Goal: Transaction & Acquisition: Purchase product/service

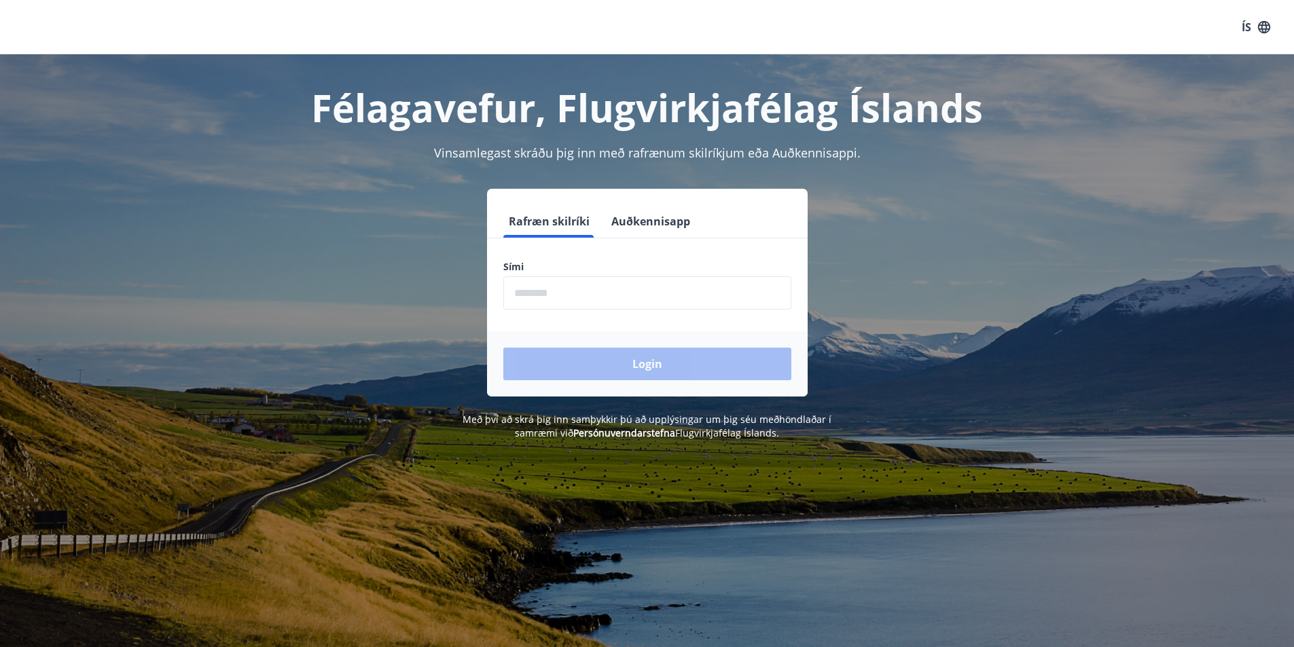
click at [564, 295] on input "phone" at bounding box center [647, 292] width 288 height 33
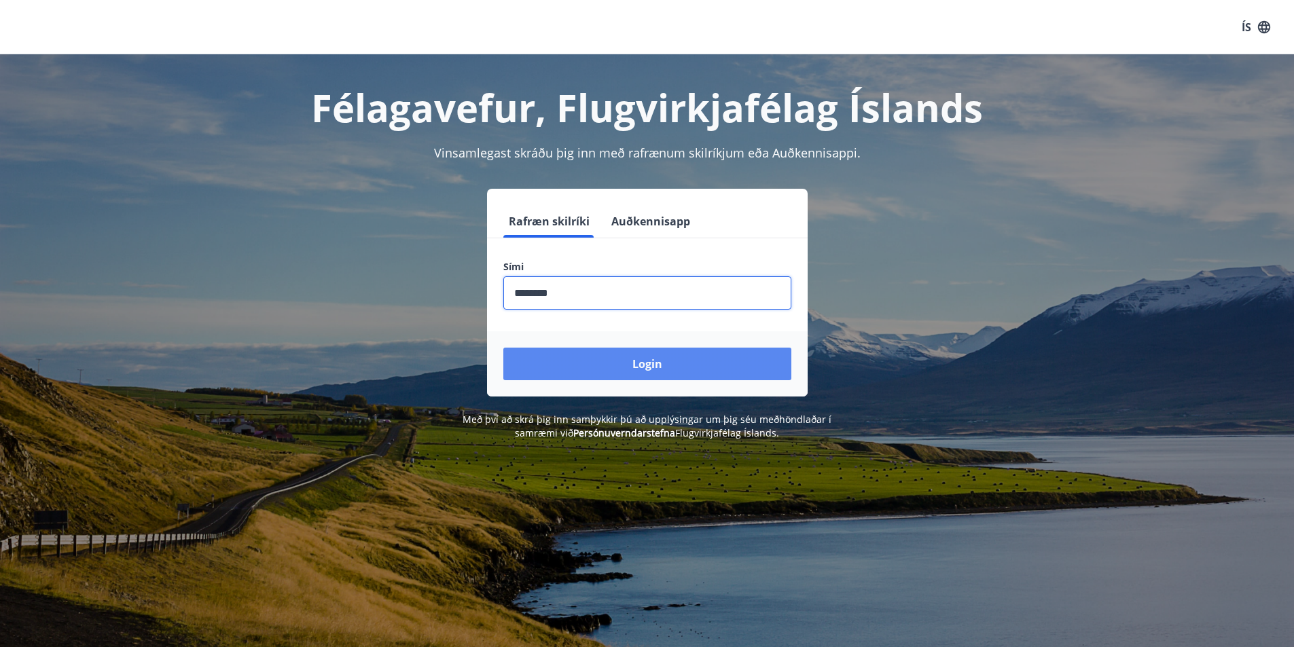
type input "********"
click at [662, 367] on button "Login" at bounding box center [647, 364] width 288 height 33
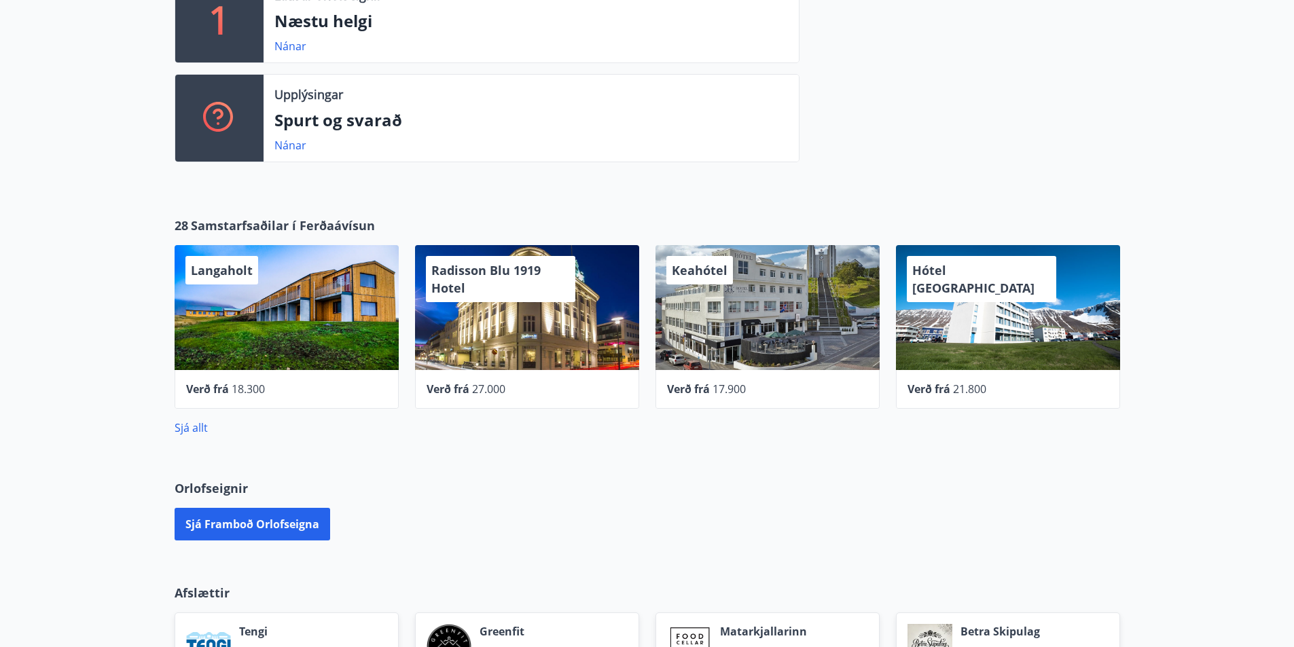
scroll to position [476, 0]
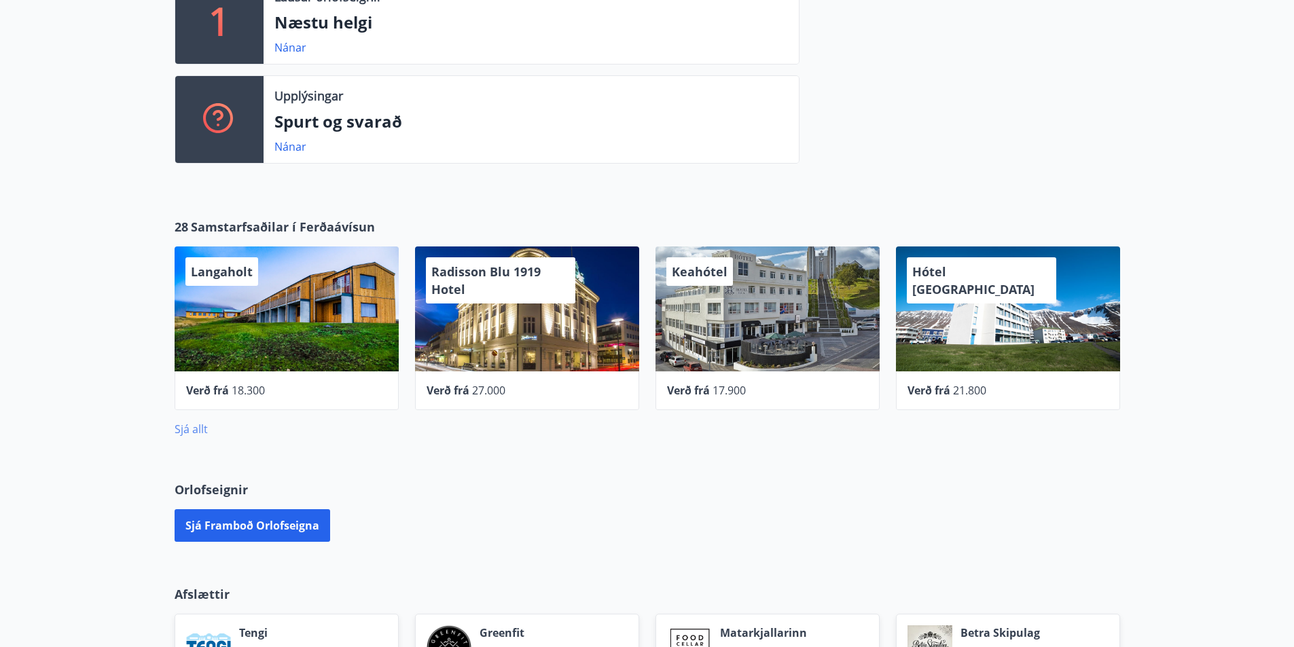
click at [196, 431] on link "Sjá allt" at bounding box center [191, 429] width 33 height 15
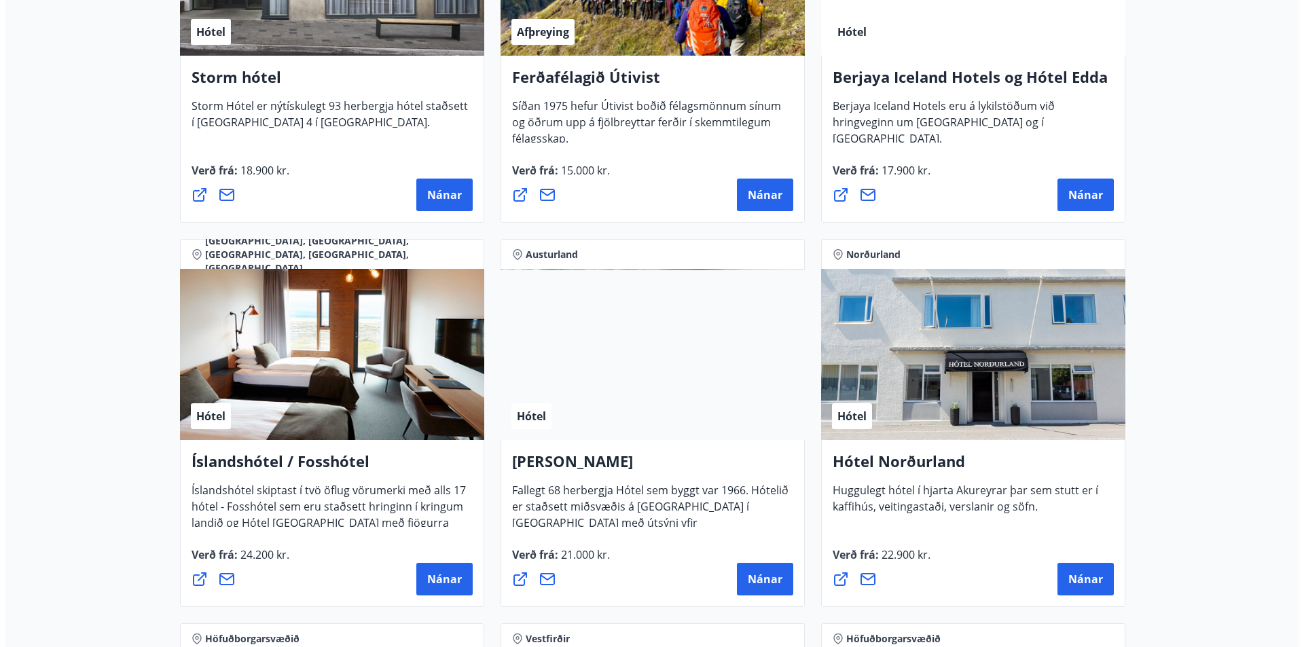
scroll to position [1630, 0]
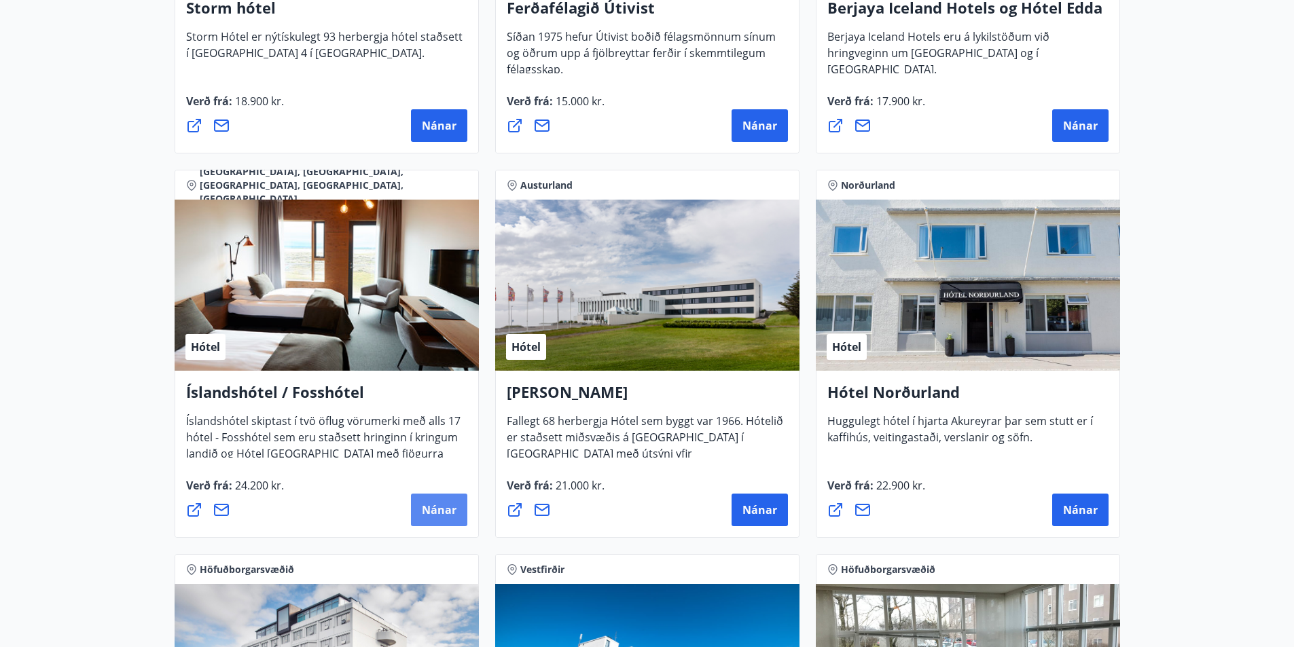
click at [433, 506] on span "Nánar" at bounding box center [439, 510] width 35 height 15
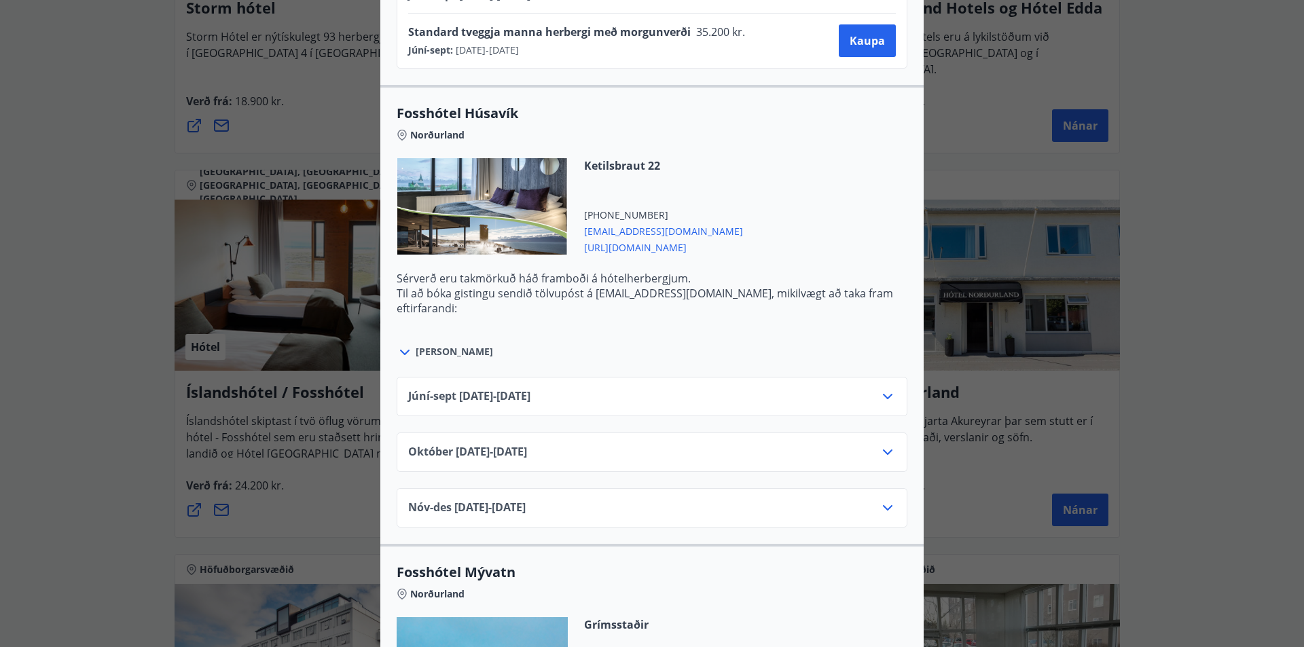
scroll to position [2174, 0]
click at [882, 395] on icon at bounding box center [888, 396] width 16 height 16
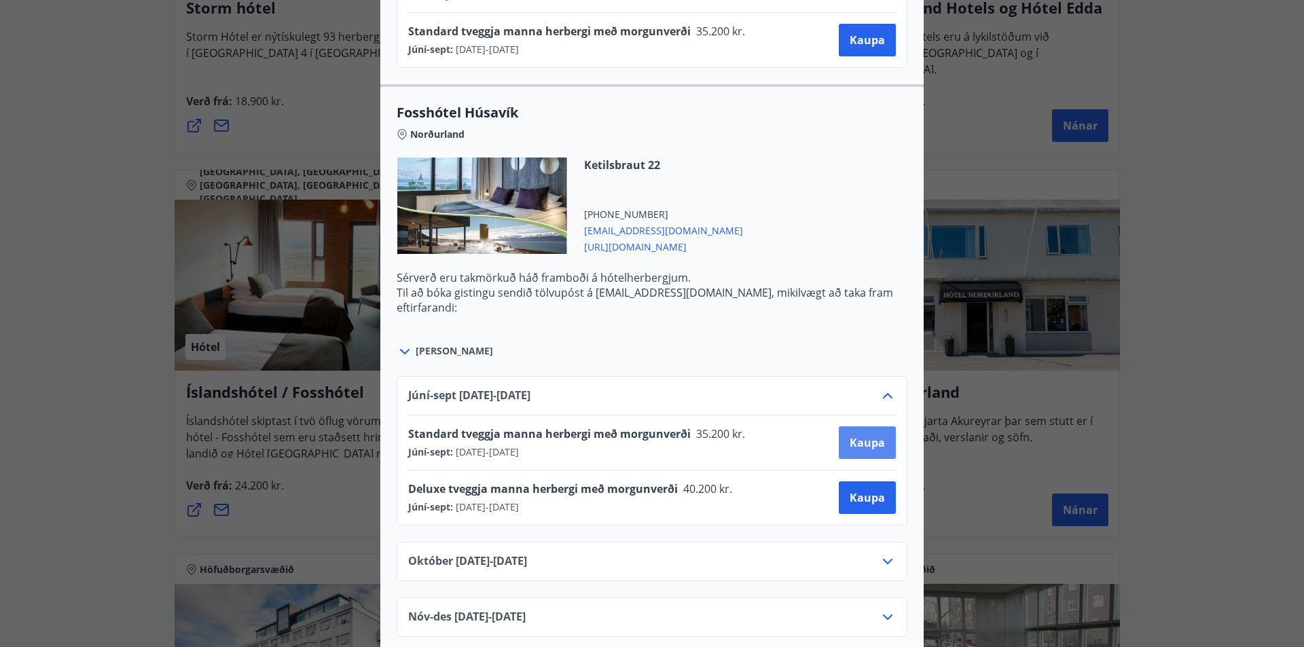
click at [859, 444] on span "Kaupa" at bounding box center [867, 442] width 35 height 15
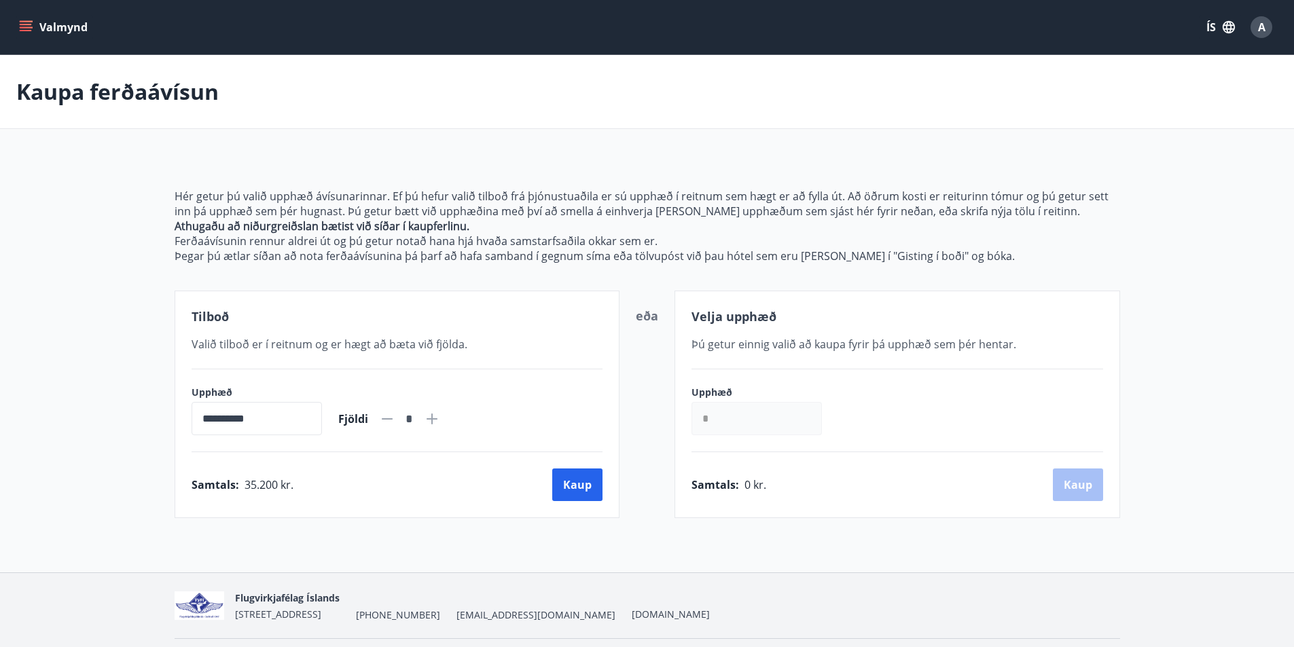
click at [437, 417] on icon at bounding box center [432, 419] width 11 height 11
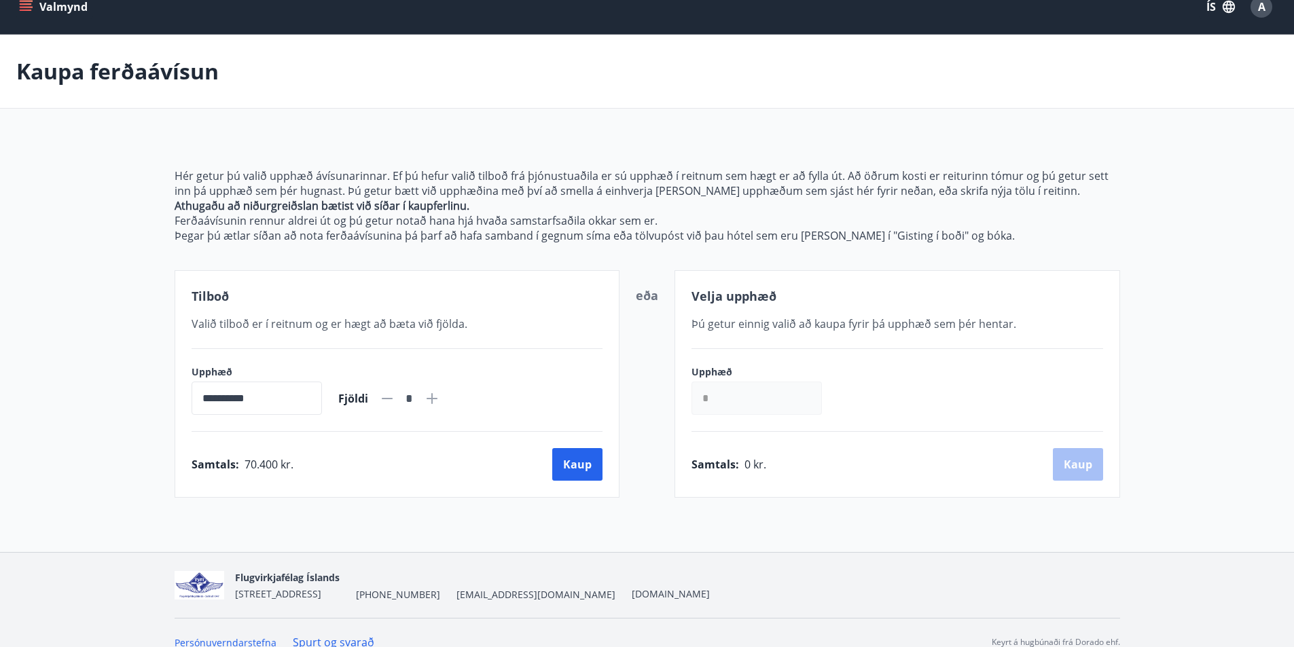
scroll to position [39, 0]
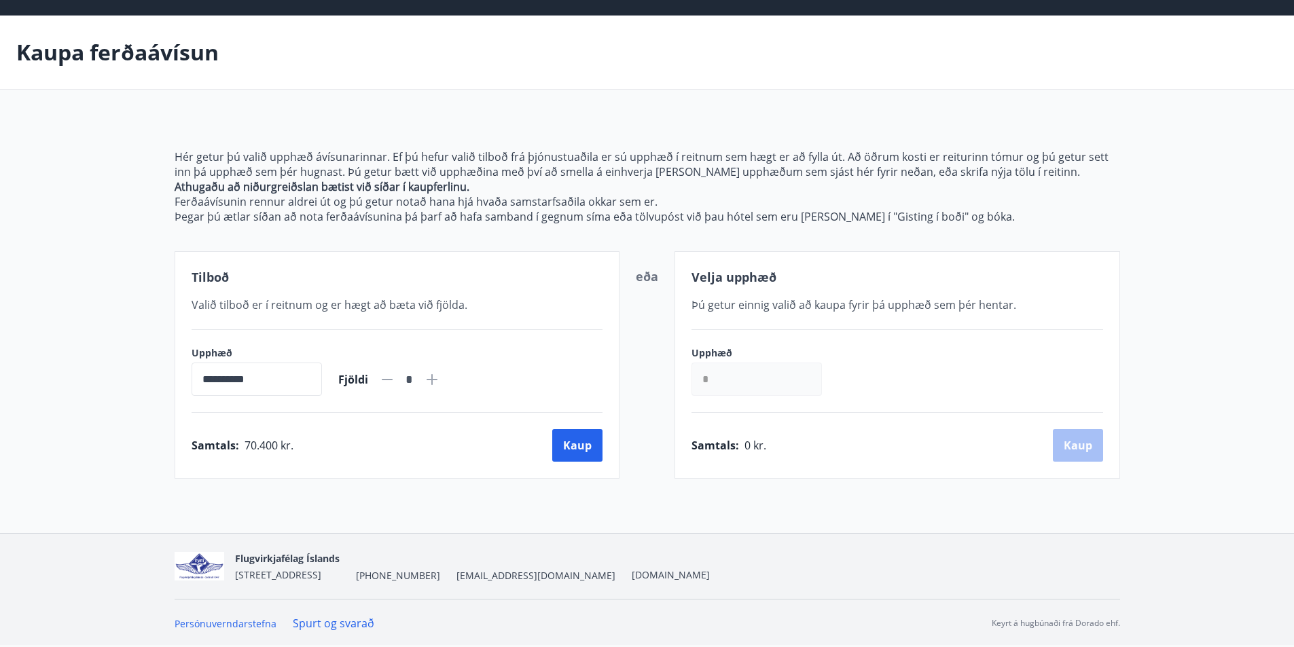
click at [395, 378] on icon at bounding box center [387, 380] width 16 height 16
type input "*"
click at [581, 446] on button "Kaup" at bounding box center [577, 445] width 50 height 33
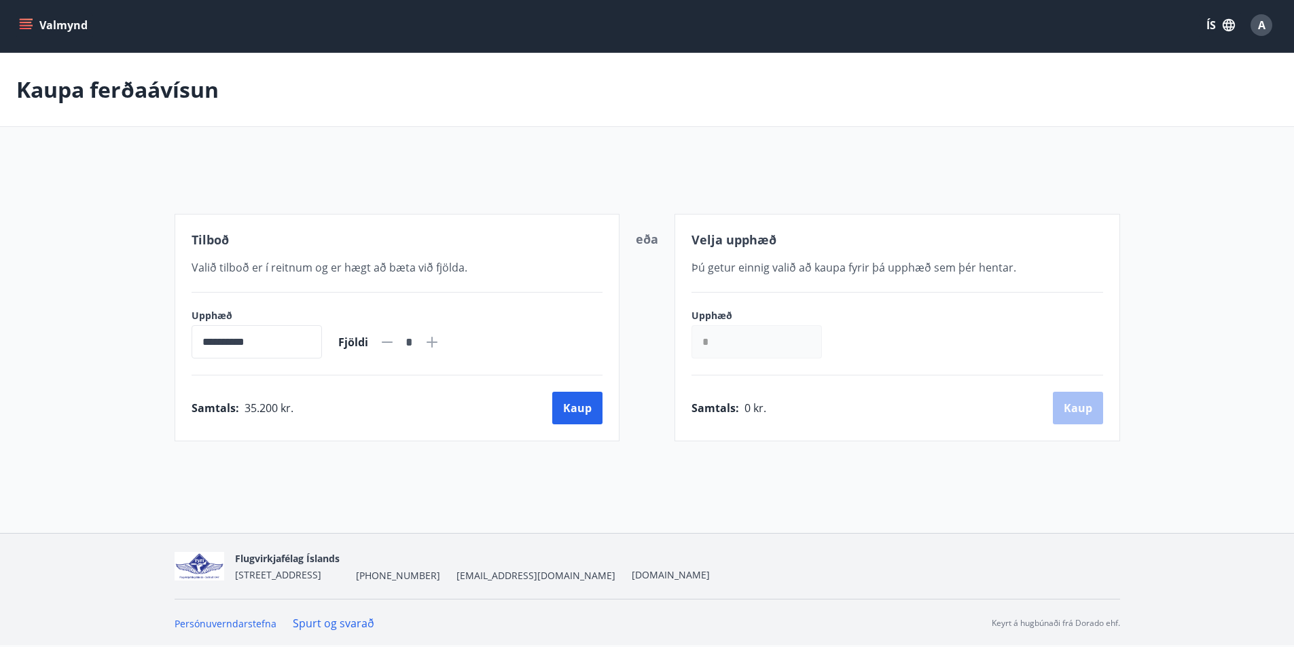
scroll to position [39, 0]
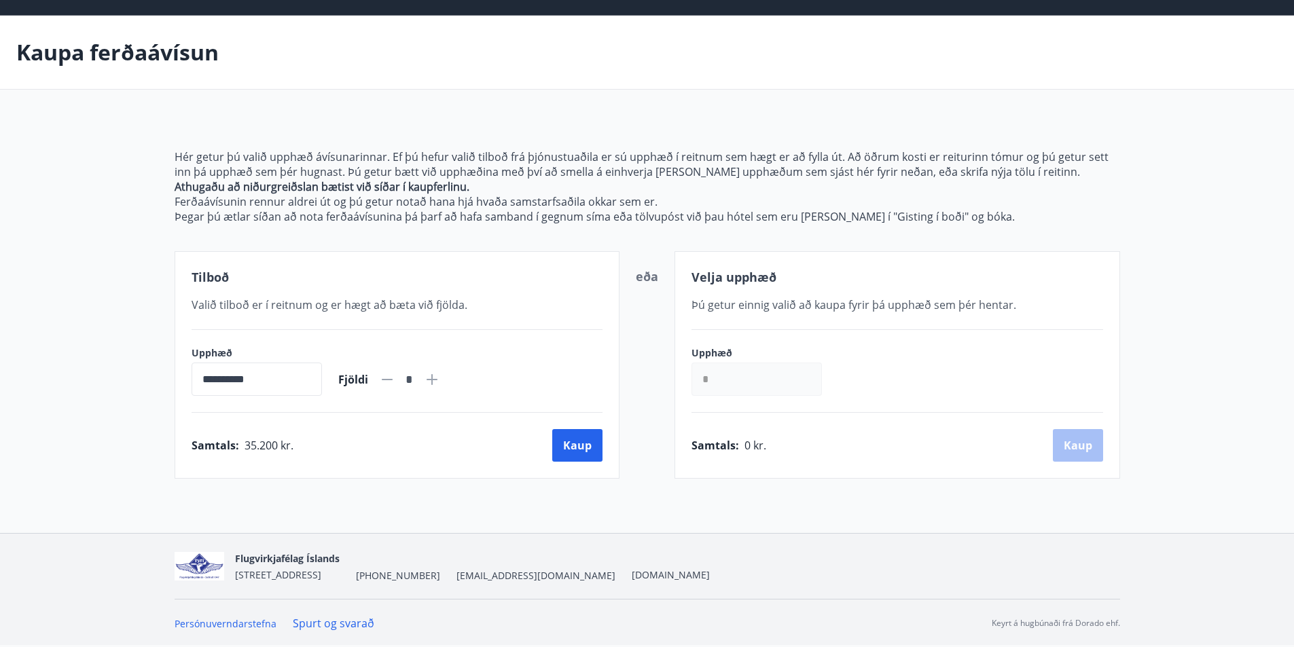
click at [437, 377] on icon at bounding box center [432, 379] width 11 height 11
type input "*"
click at [577, 448] on button "Kaup" at bounding box center [577, 445] width 50 height 33
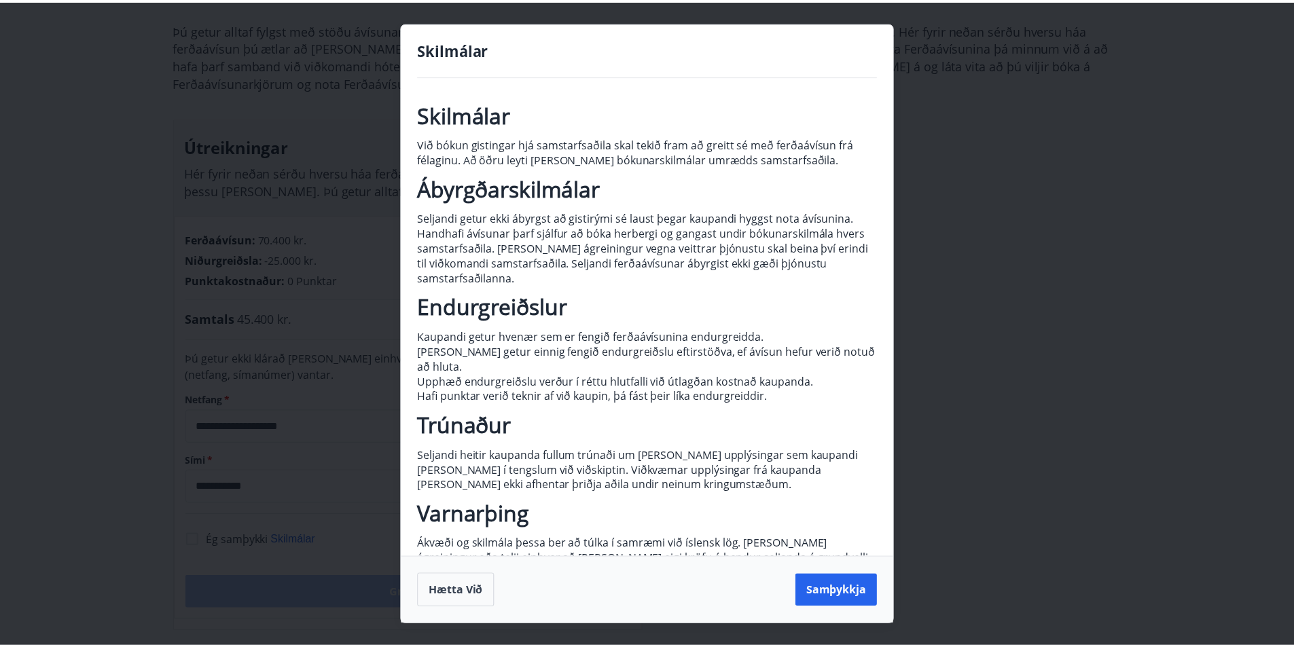
scroll to position [25, 0]
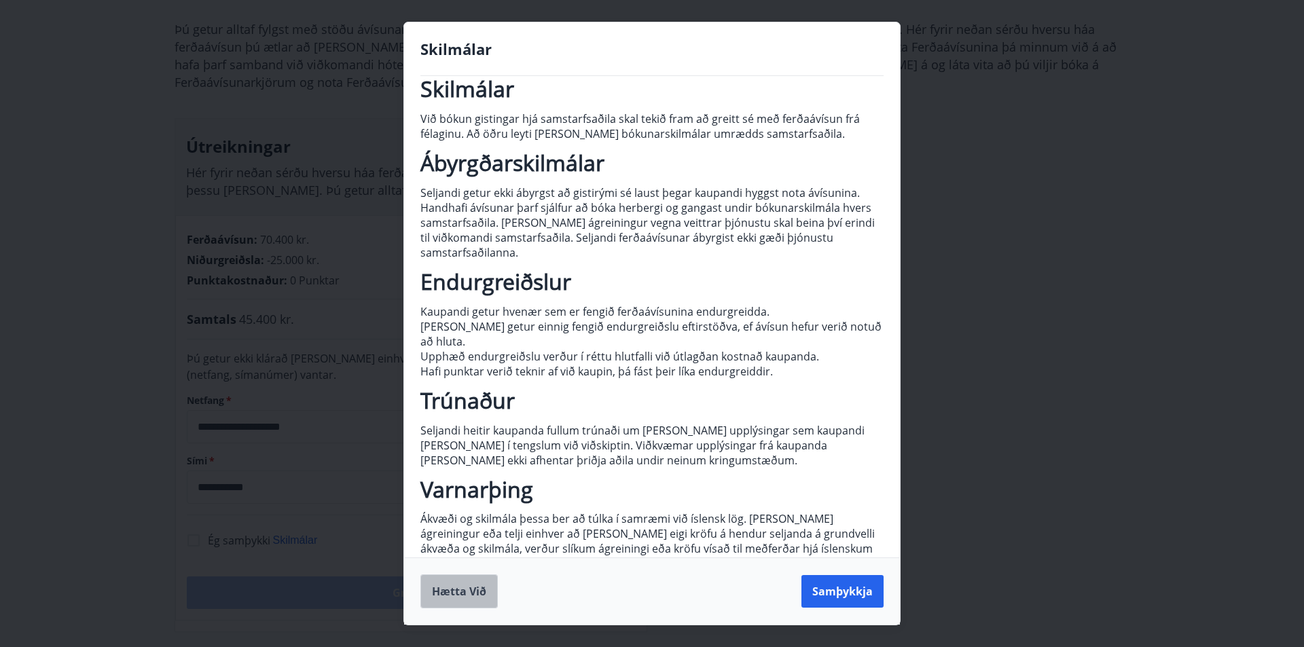
click at [467, 588] on button "Hætta við" at bounding box center [458, 592] width 77 height 34
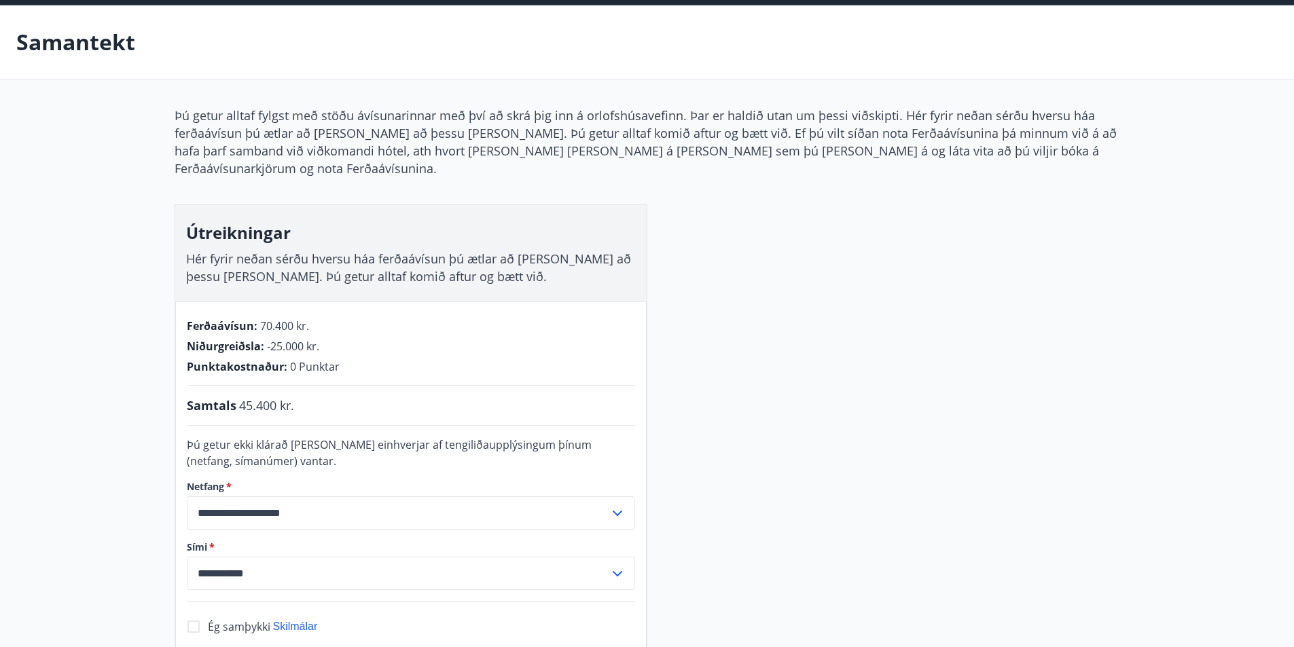
scroll to position [0, 0]
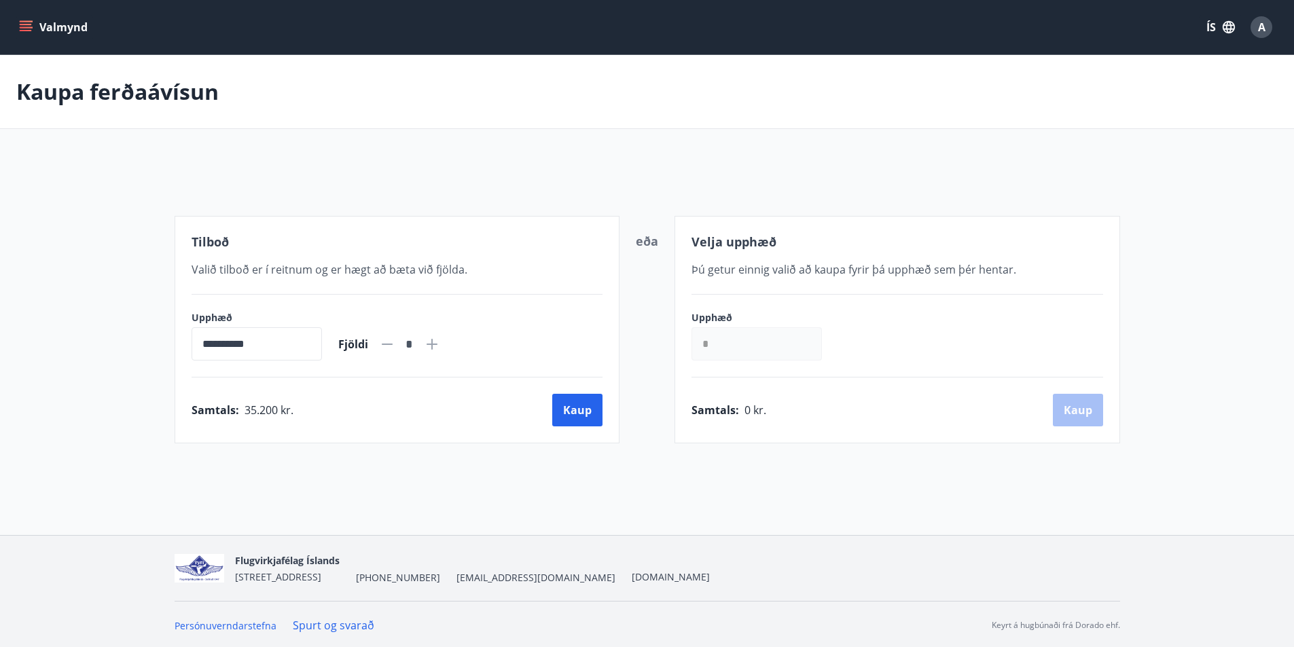
scroll to position [2, 0]
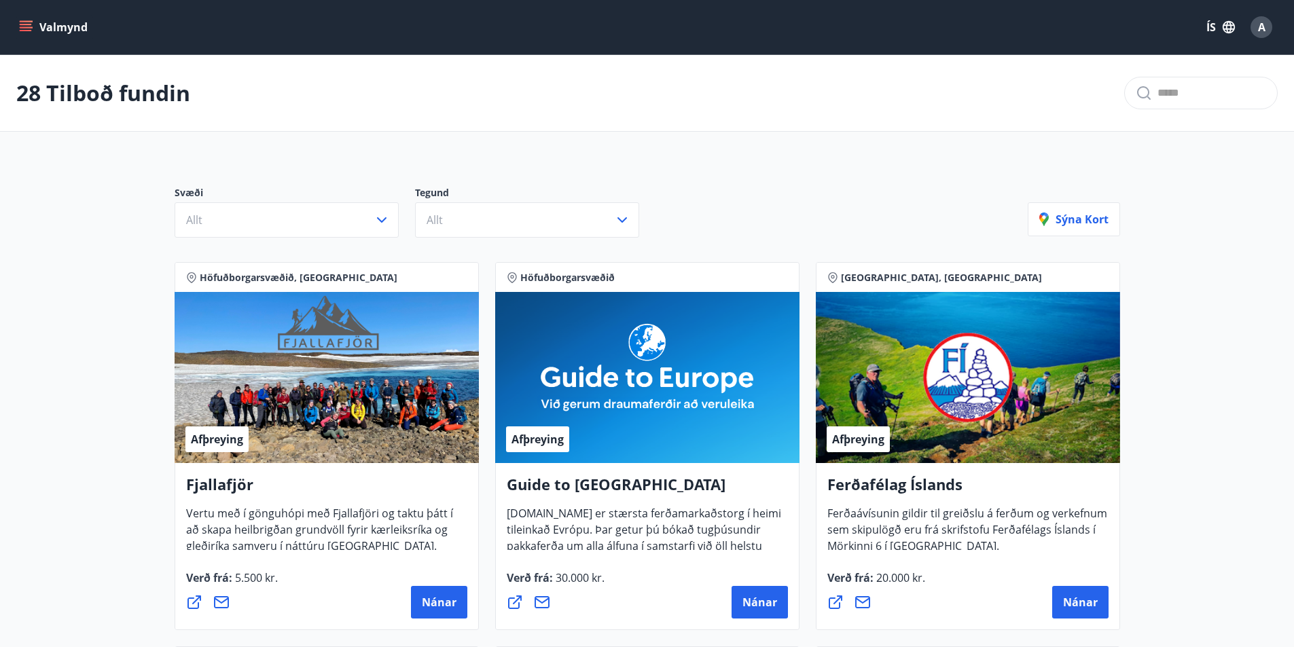
click at [39, 23] on button "Valmynd" at bounding box center [54, 27] width 77 height 24
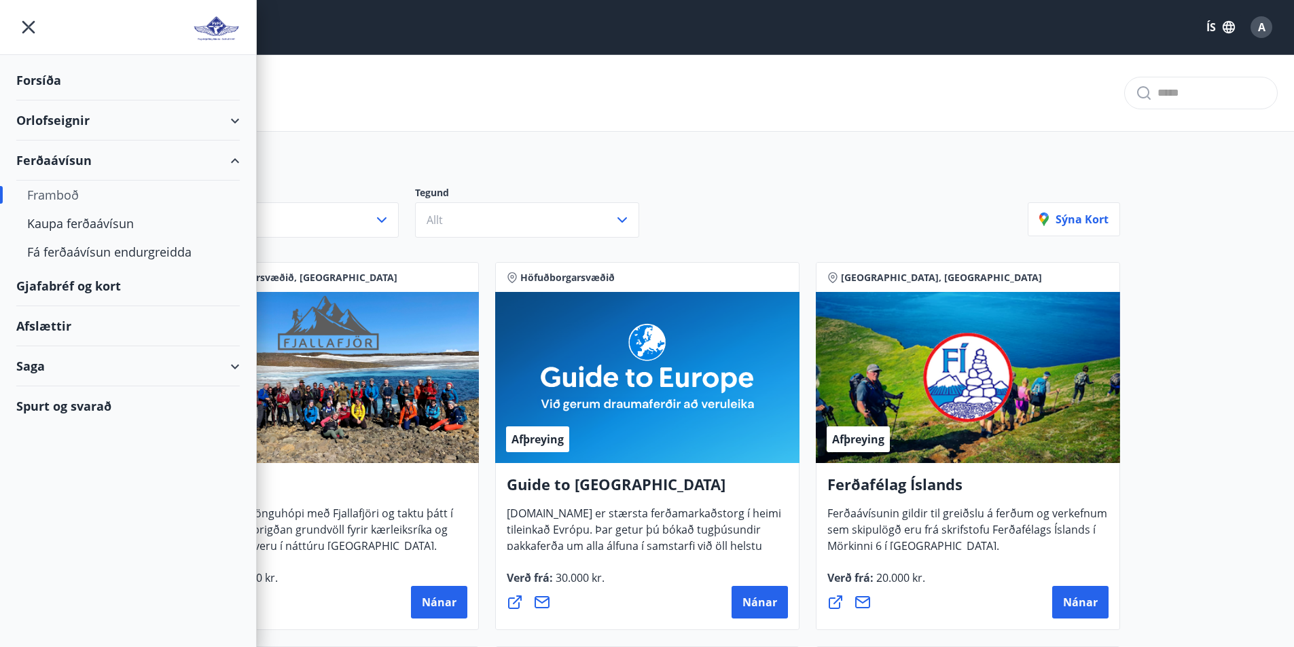
click at [53, 79] on div "Forsíða" at bounding box center [127, 80] width 223 height 40
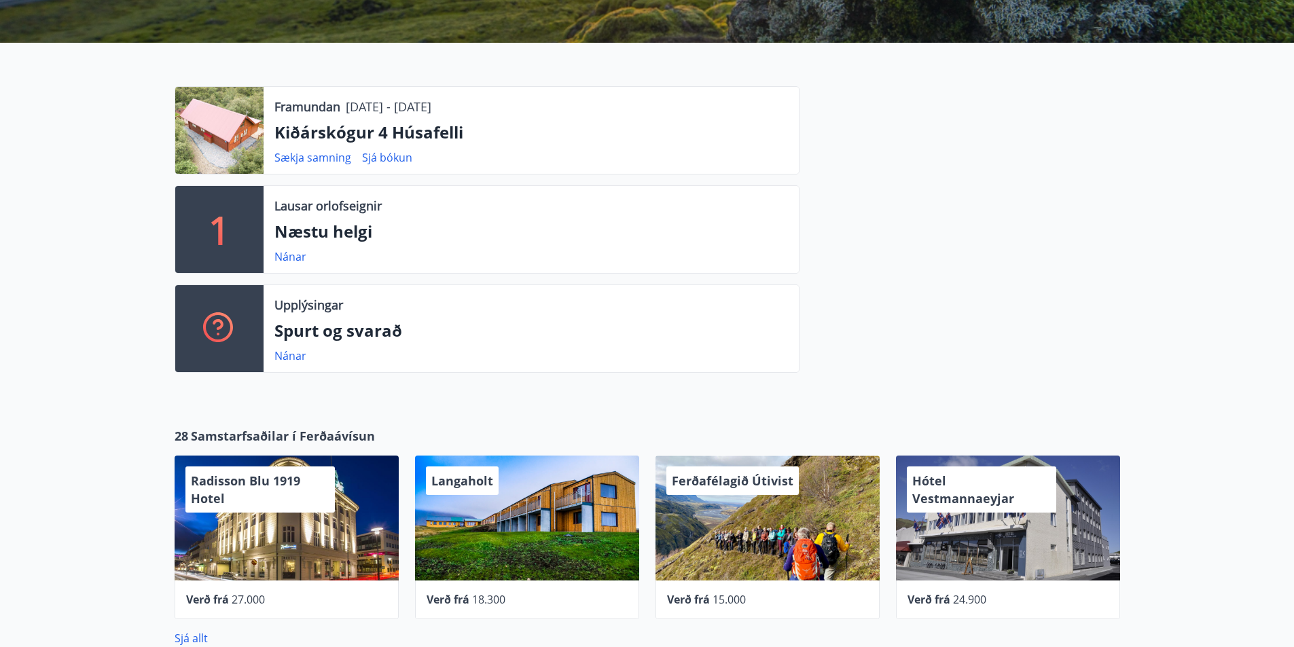
scroll to position [272, 0]
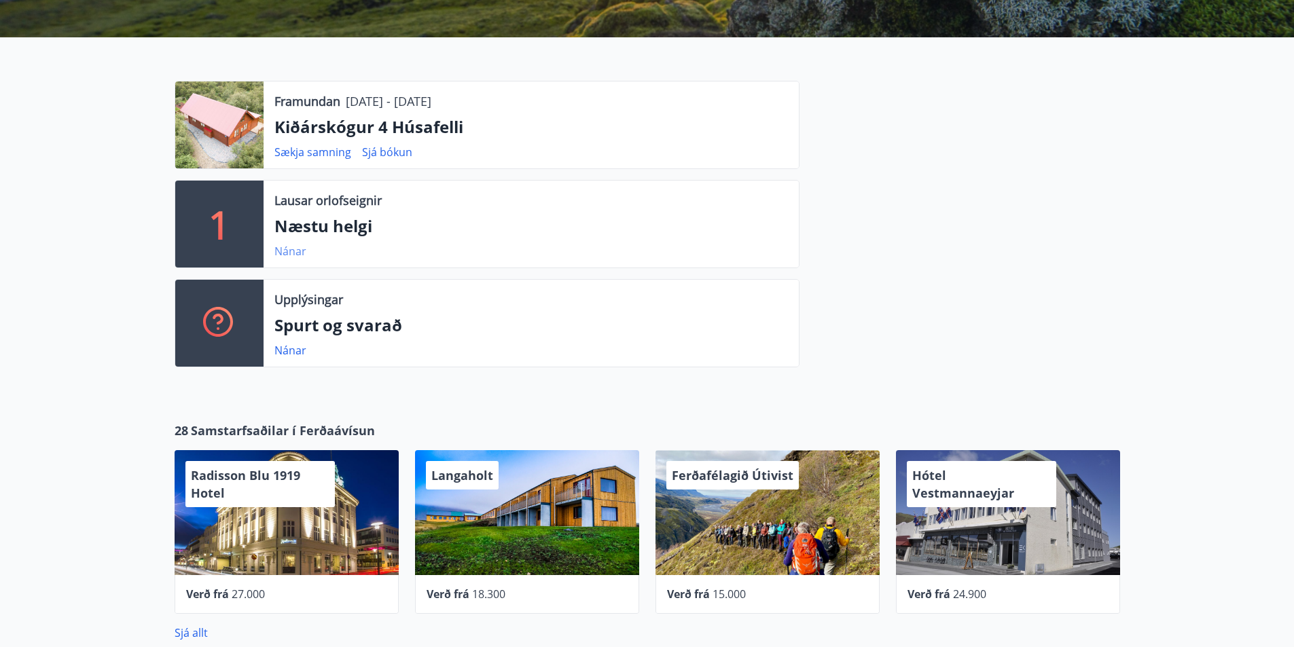
click at [292, 249] on link "Nánar" at bounding box center [290, 251] width 32 height 15
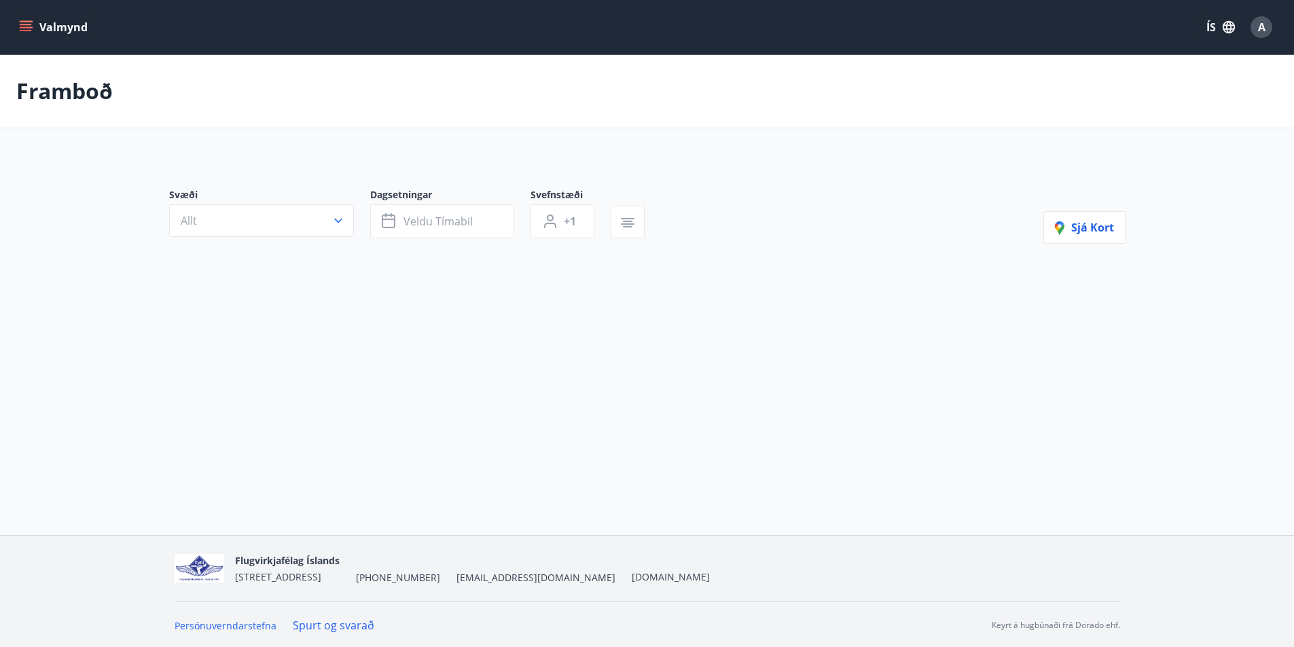
type input "*"
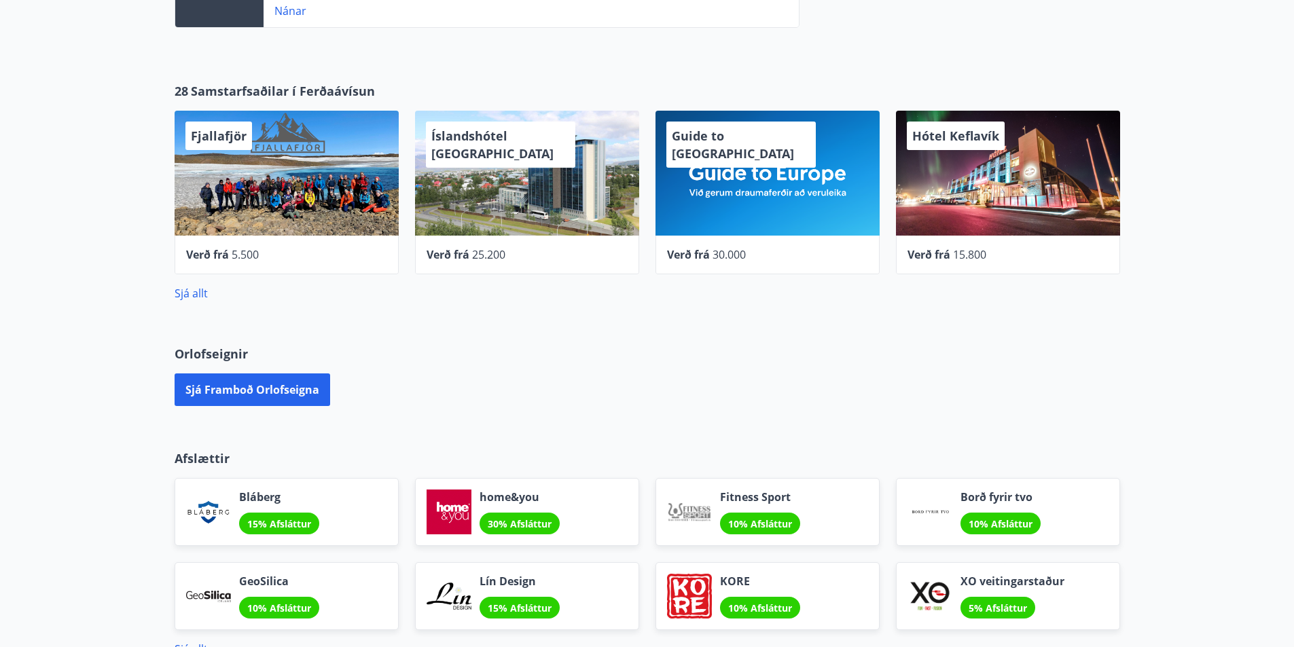
scroll to position [790, 0]
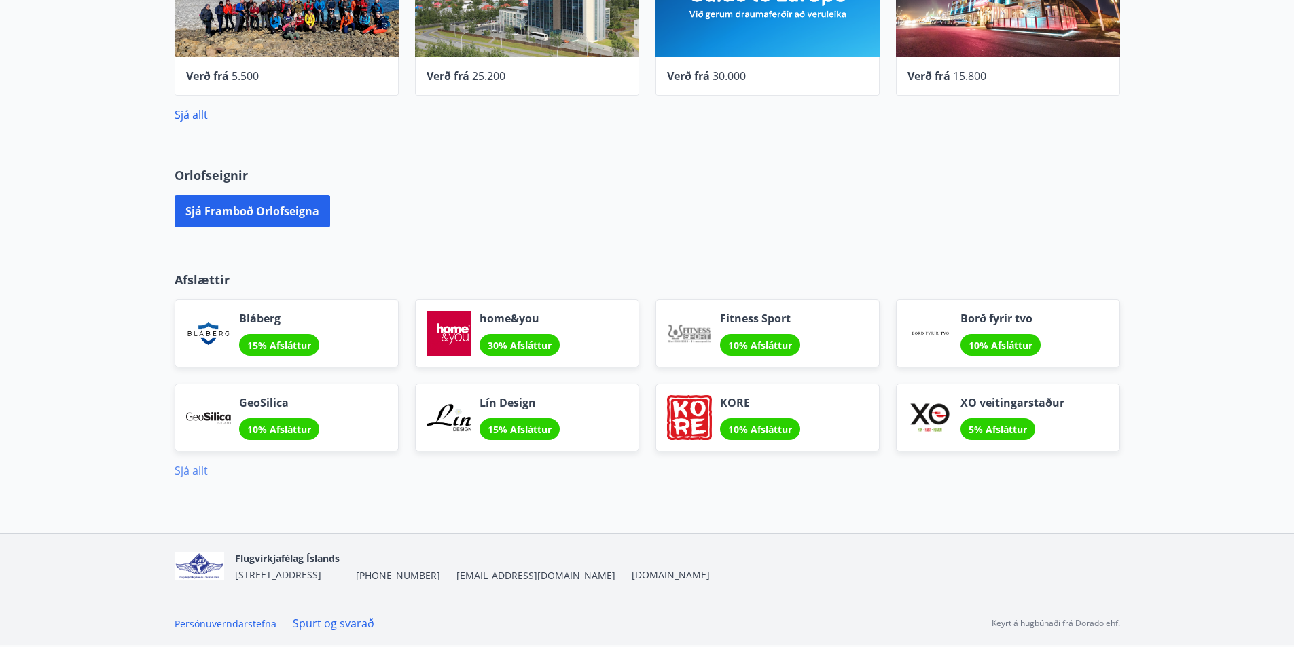
click at [193, 466] on link "Sjá allt" at bounding box center [191, 470] width 33 height 15
